Goal: Information Seeking & Learning: Learn about a topic

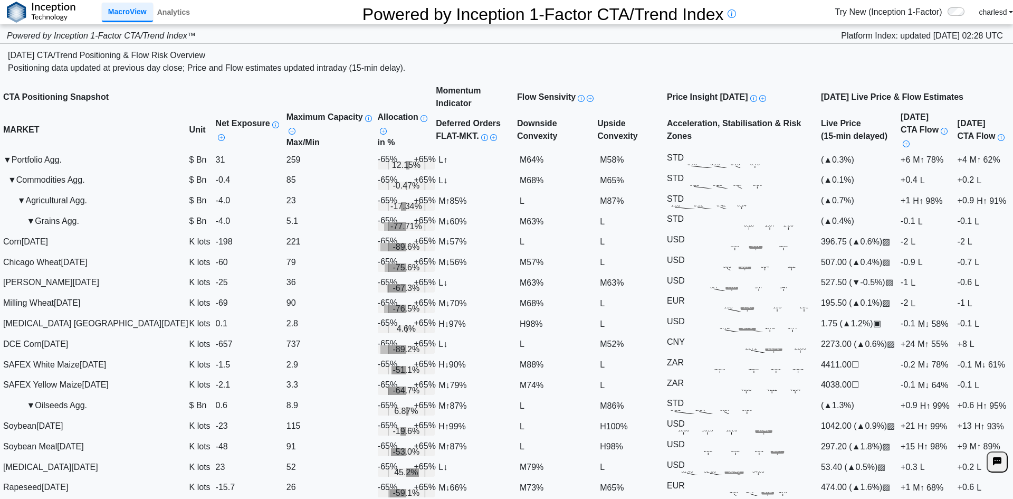
scroll to position [368, 0]
click at [655, 62] on div "Positioning data updated at previous day close; Price and Flow estimates update…" at bounding box center [506, 68] width 997 height 13
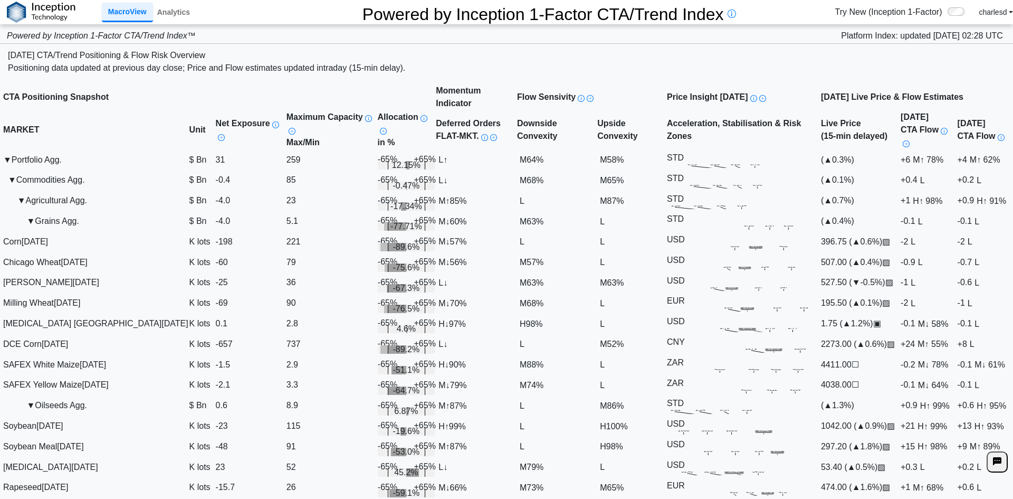
scroll to position [685, 0]
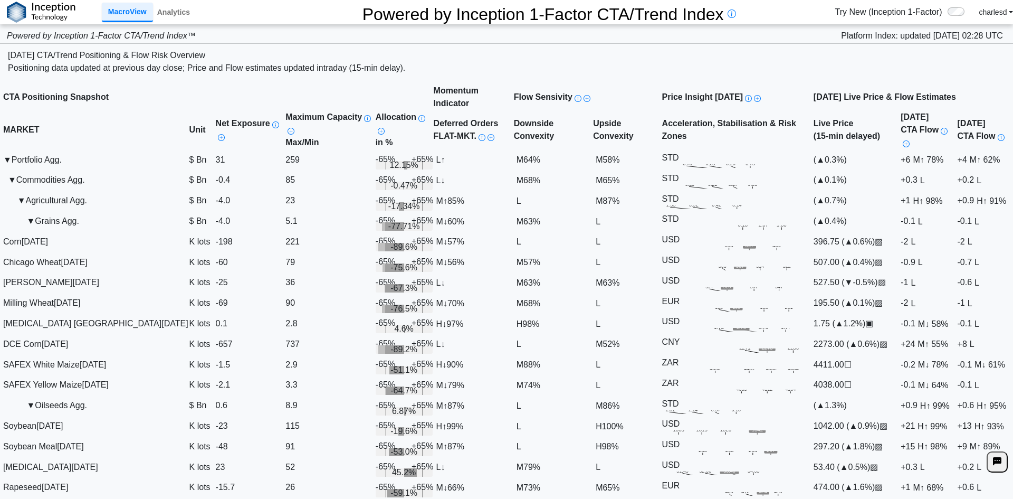
scroll to position [1742, 0]
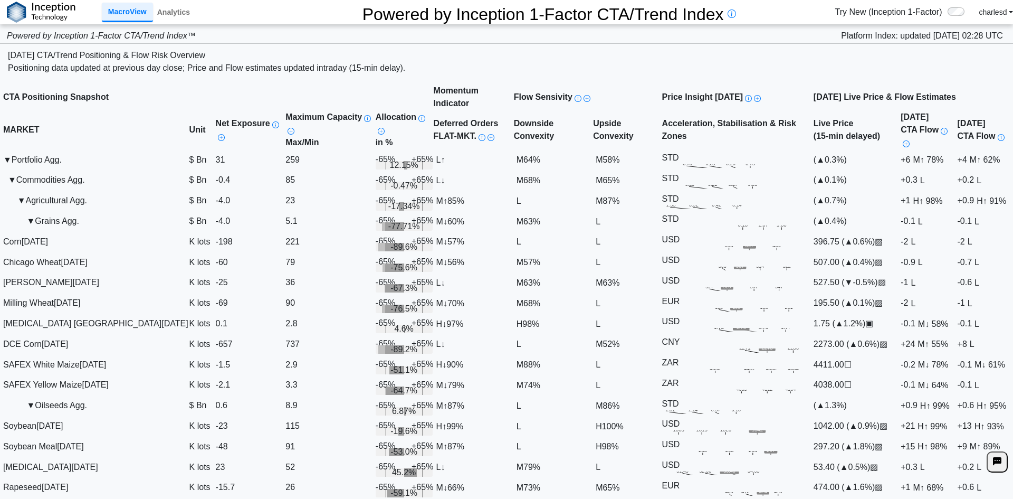
scroll to position [2201, 0]
